Goal: Task Accomplishment & Management: Complete application form

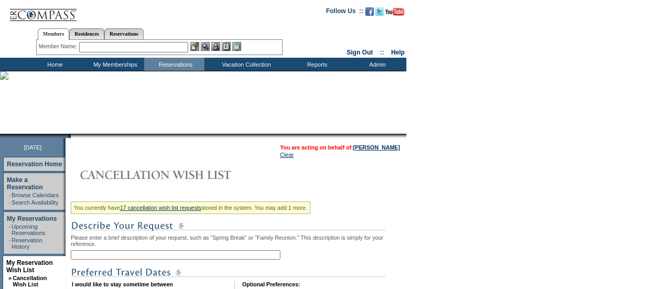
scroll to position [136, 0]
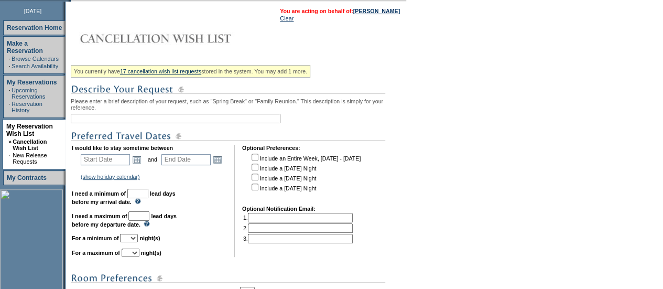
click at [127, 116] on input "text" at bounding box center [176, 118] width 210 height 9
type input "[GEOGRAPHIC_DATA] 2027"
click at [143, 165] on link "Open the calendar popup." at bounding box center [137, 160] width 12 height 12
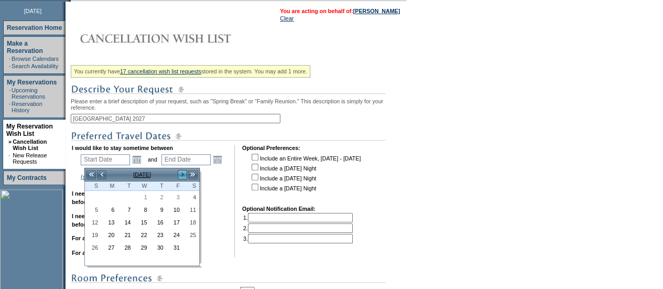
click at [179, 174] on link ">" at bounding box center [182, 174] width 10 height 10
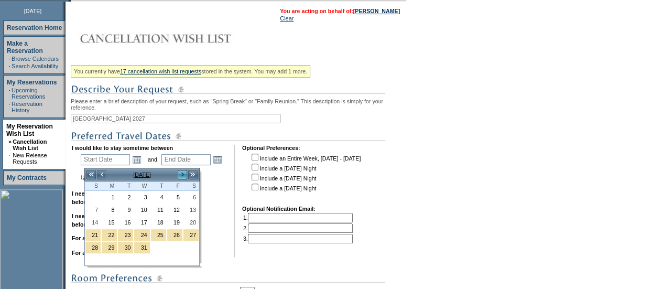
click at [179, 174] on link ">" at bounding box center [182, 174] width 10 height 10
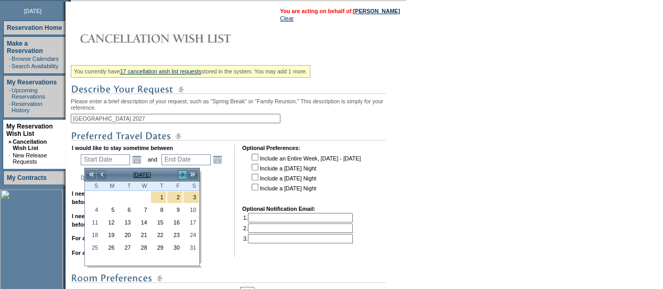
click at [179, 174] on link ">" at bounding box center [182, 174] width 10 height 10
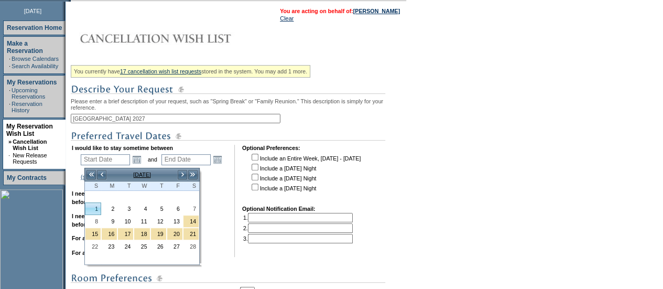
click at [99, 207] on link "1" at bounding box center [92, 209] width 15 height 12
type input "[DATE]"
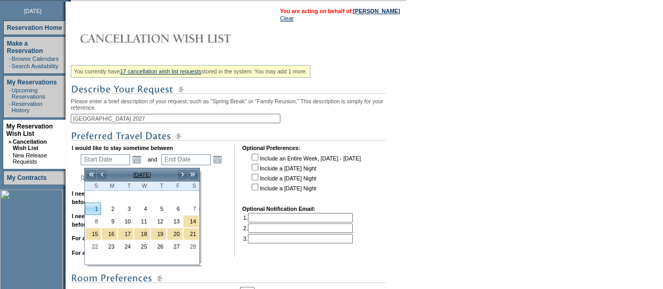
type input "125"
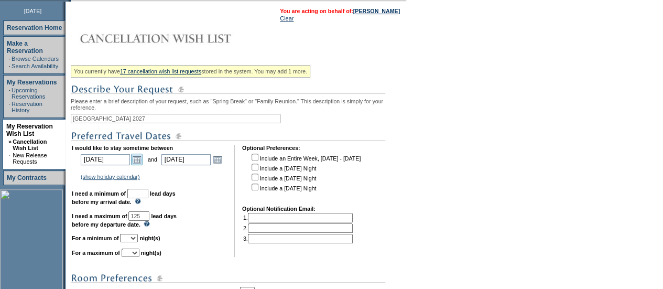
click at [142, 164] on link "Open the calendar popup." at bounding box center [137, 160] width 12 height 12
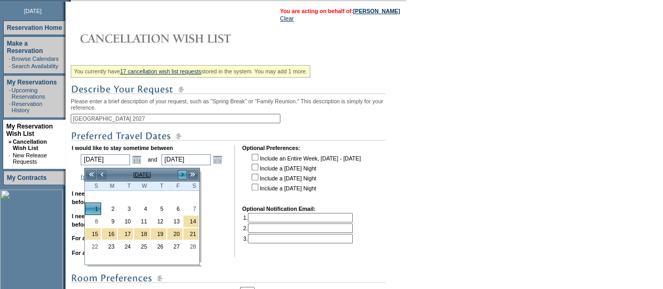
click at [183, 172] on link ">" at bounding box center [182, 174] width 10 height 10
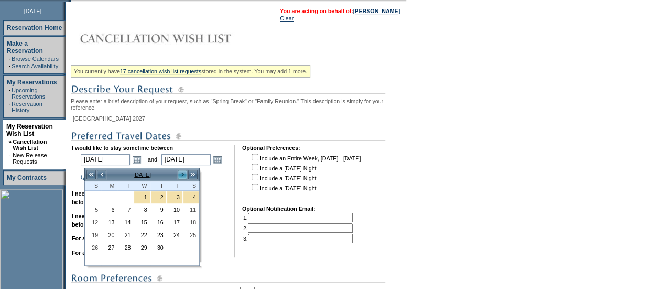
click at [183, 172] on link ">" at bounding box center [182, 174] width 10 height 10
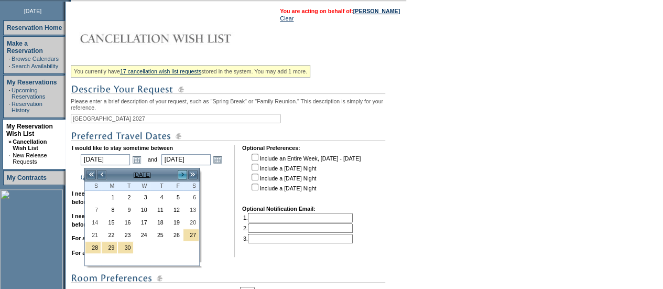
click at [183, 172] on link ">" at bounding box center [182, 174] width 10 height 10
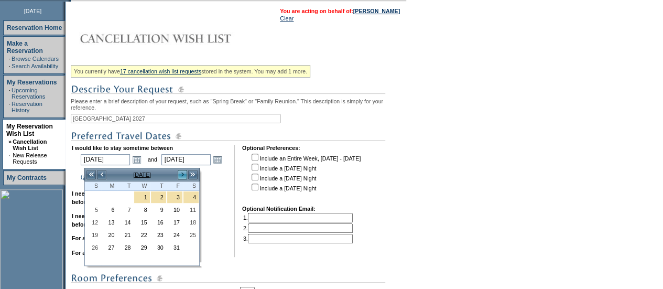
click at [183, 172] on link ">" at bounding box center [182, 174] width 10 height 10
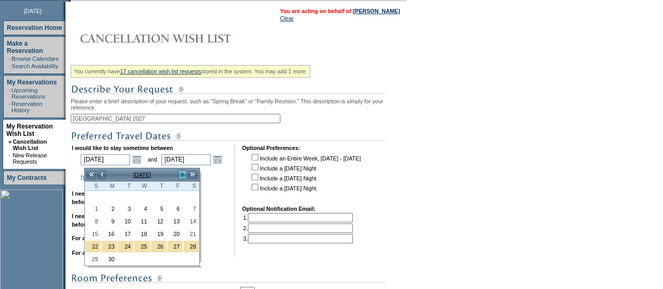
click at [183, 172] on link ">" at bounding box center [182, 174] width 10 height 10
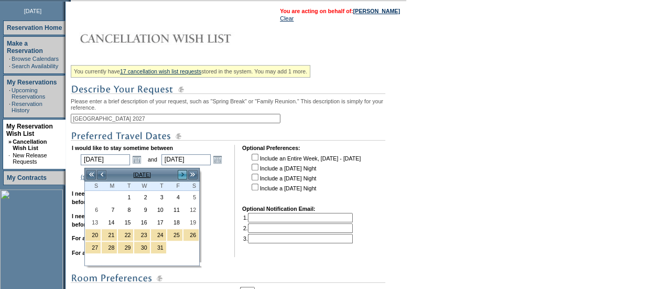
click at [183, 172] on link ">" at bounding box center [182, 174] width 10 height 10
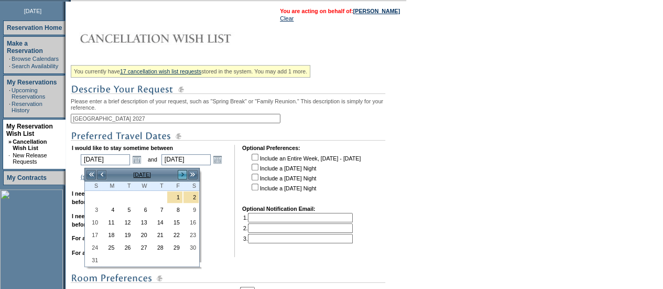
click at [182, 171] on link ">" at bounding box center [182, 174] width 10 height 10
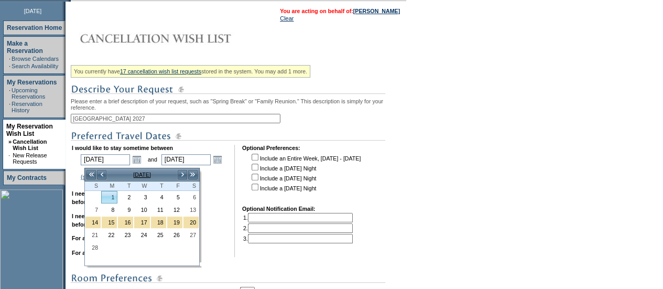
click at [110, 201] on link "1" at bounding box center [109, 197] width 15 height 12
type input "[DATE]"
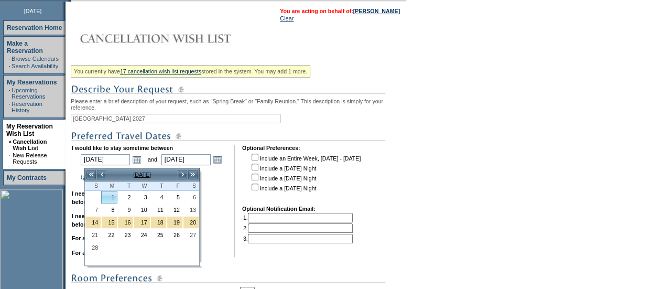
type input "490"
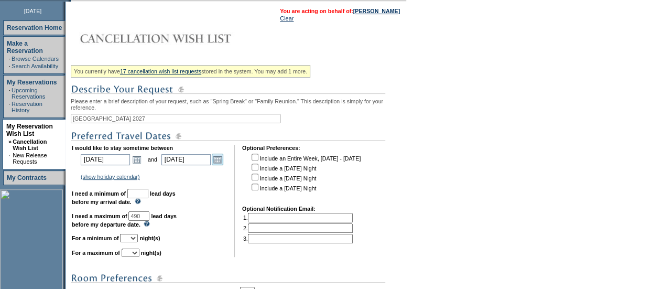
click at [220, 164] on link "Open the calendar popup." at bounding box center [218, 160] width 12 height 12
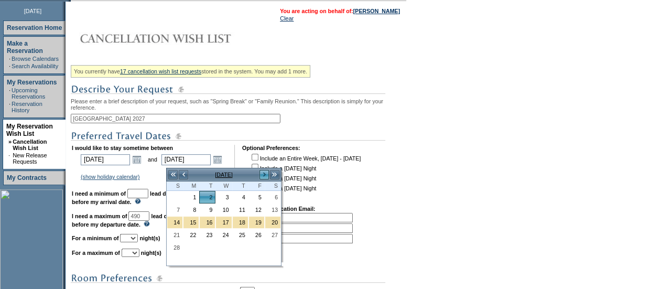
click at [264, 176] on link ">" at bounding box center [264, 174] width 10 height 10
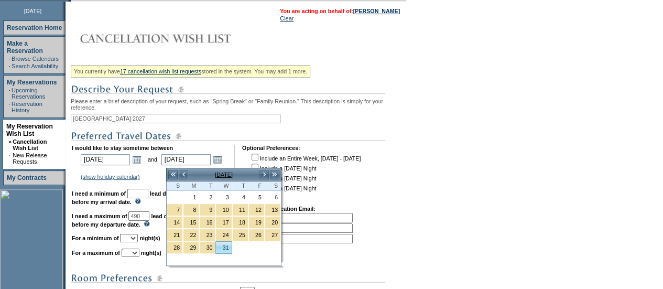
click at [226, 245] on link "31" at bounding box center [223, 248] width 15 height 12
type input "[DATE]"
type input "547"
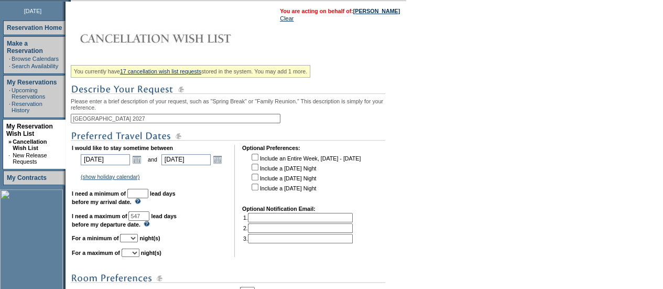
click at [148, 195] on input "text" at bounding box center [137, 193] width 21 height 9
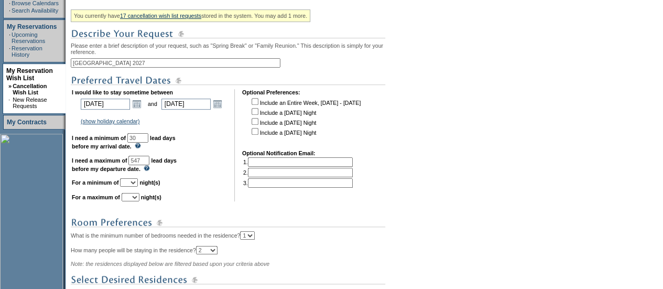
type input "30"
click at [138, 187] on select "1 2 3 4 5 6 7 8 9 10 11 12 13 14" at bounding box center [129, 182] width 18 height 8
select select "5"
click at [133, 183] on select "1 2 3 4 5 6 7 8 9 10 11 12 13 14" at bounding box center [129, 182] width 18 height 8
click at [139, 201] on select "1 2 3 4 5 6 7 8 9 10 11 12 13 14" at bounding box center [131, 197] width 18 height 8
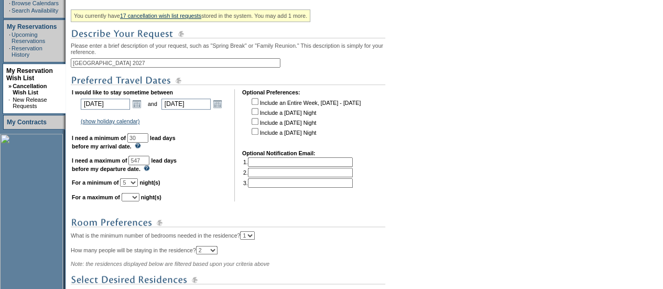
select select "7"
click at [134, 198] on select "1 2 3 4 5 6 7 8 9 10 11 12 13 14" at bounding box center [131, 197] width 18 height 8
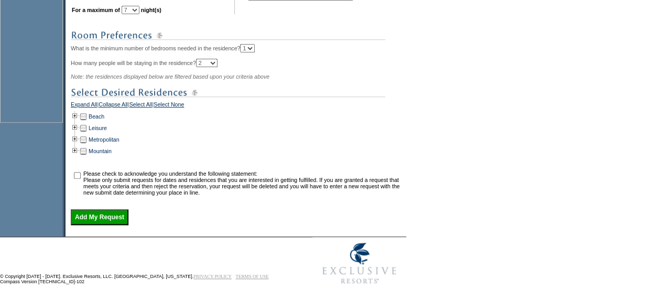
scroll to position [387, 0]
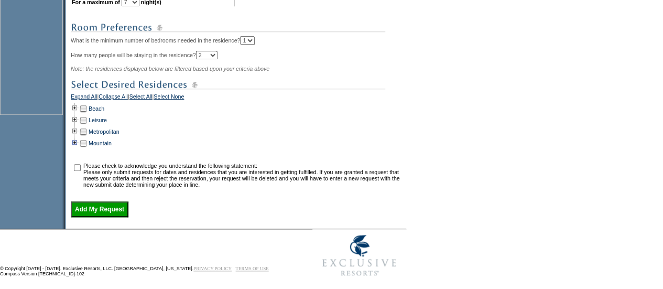
click at [75, 149] on td at bounding box center [75, 143] width 8 height 12
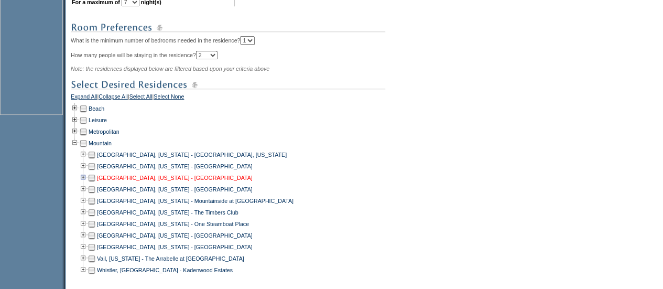
scroll to position [421, 0]
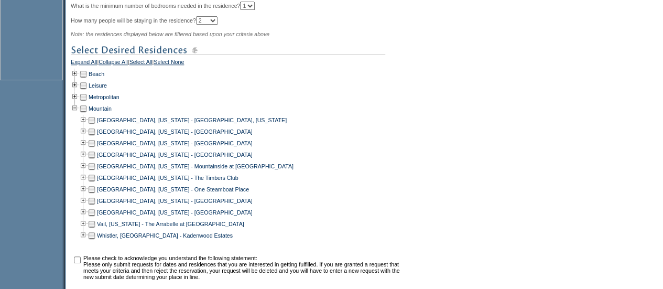
click at [96, 149] on td at bounding box center [92, 143] width 8 height 12
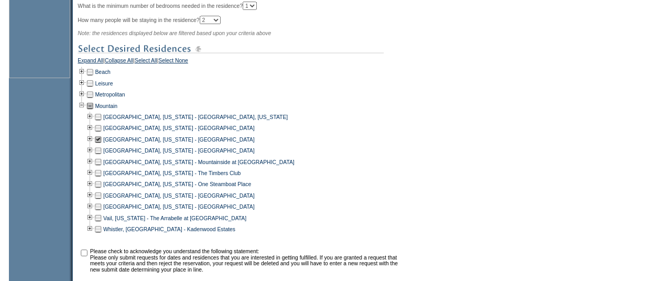
scroll to position [530, 0]
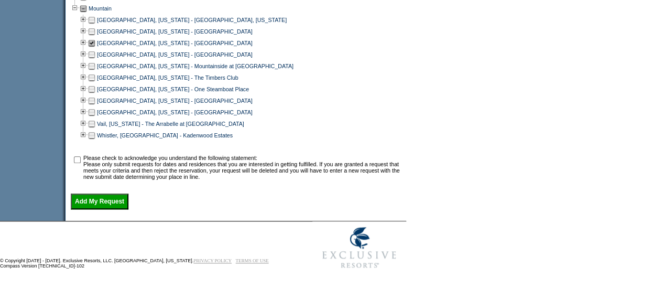
click at [81, 158] on input "checkbox" at bounding box center [77, 159] width 7 height 7
checkbox input "true"
click at [102, 201] on input "Add My Request" at bounding box center [100, 201] width 58 height 16
